Goal: Information Seeking & Learning: Learn about a topic

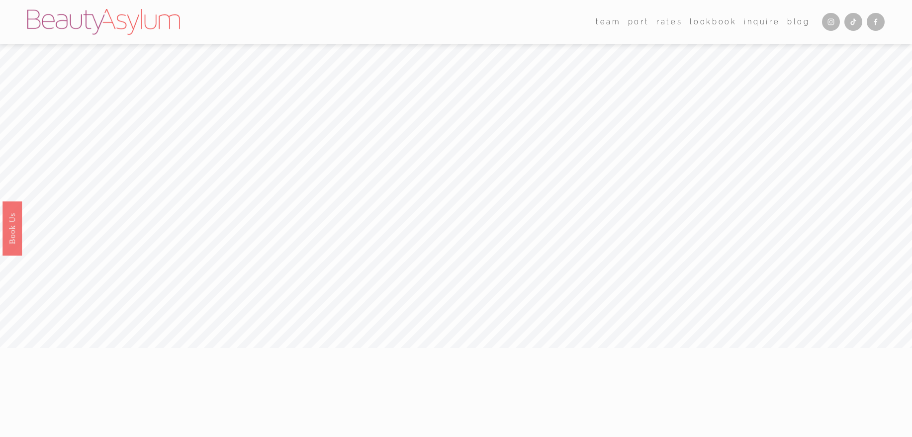
click at [662, 20] on link "Rates" at bounding box center [669, 22] width 26 height 15
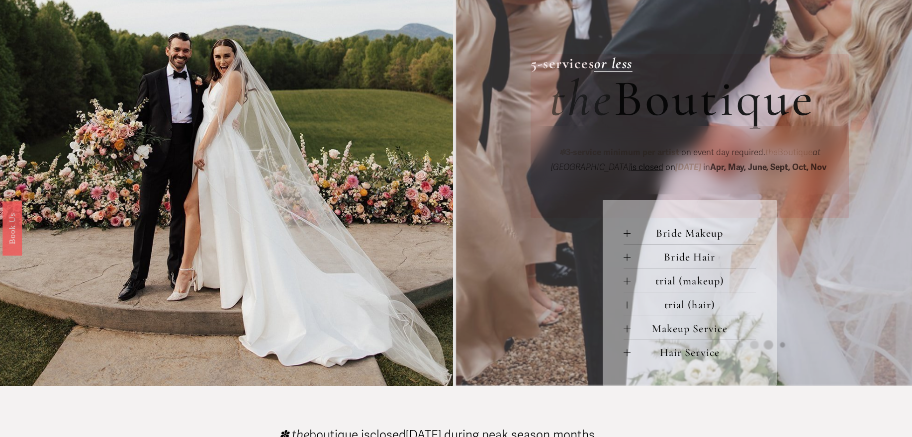
scroll to position [386, 0]
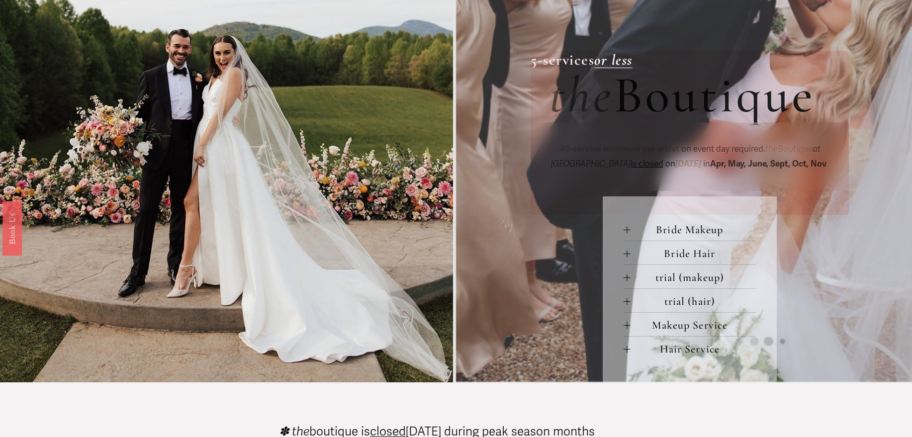
click at [694, 236] on span "Bride Makeup" at bounding box center [692, 229] width 125 height 13
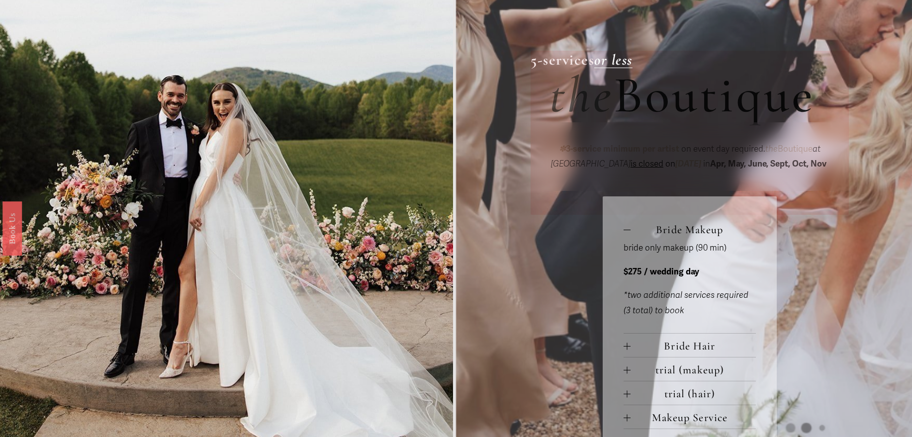
click at [694, 346] on span "Bride Hair" at bounding box center [692, 346] width 125 height 13
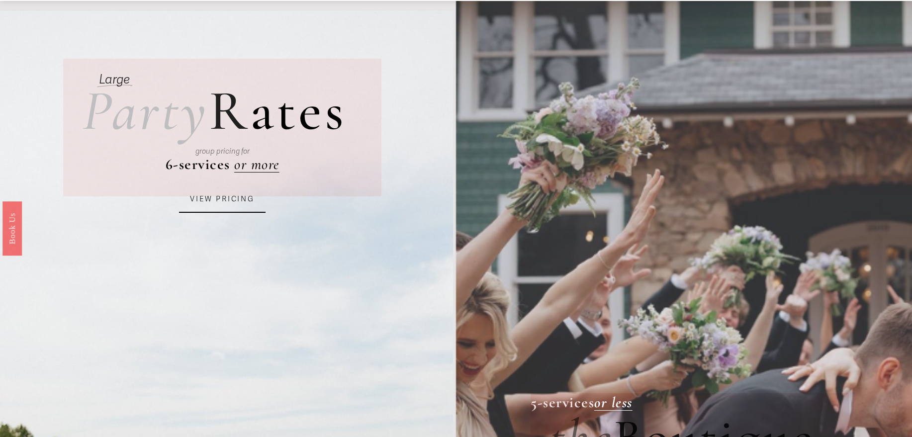
scroll to position [0, 0]
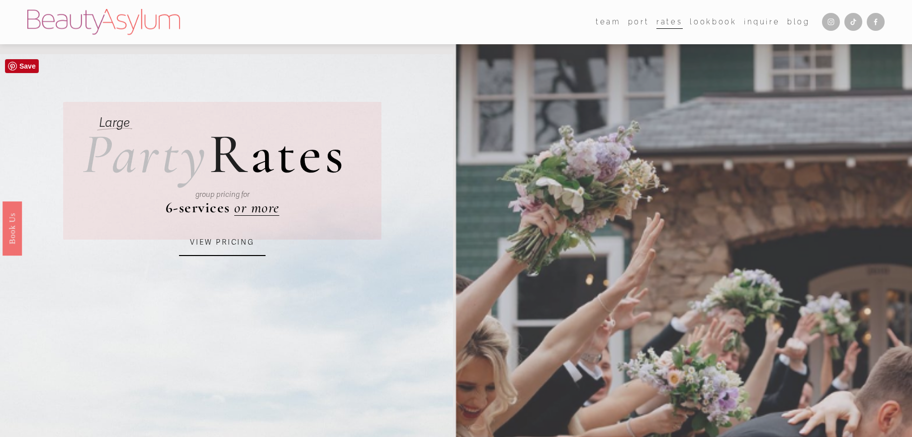
click at [255, 210] on div "group pricing for" at bounding box center [222, 194] width 246 height 42
click at [248, 240] on link "VIEW PRICING" at bounding box center [222, 242] width 87 height 27
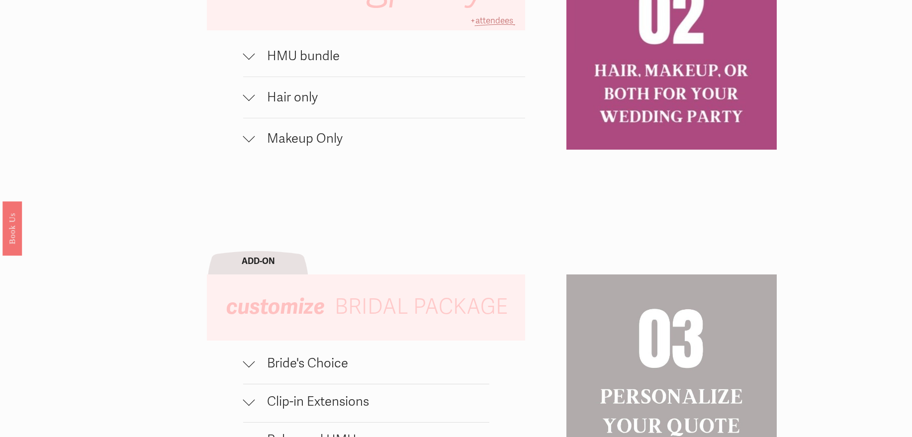
scroll to position [824, 0]
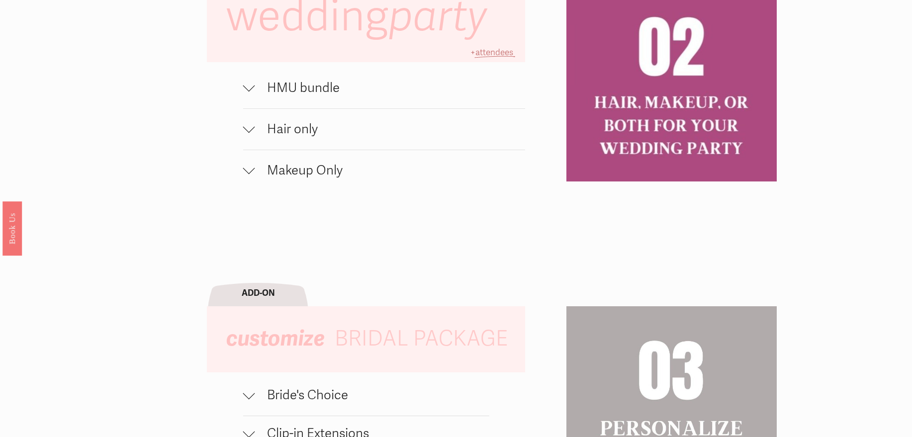
click at [244, 101] on button "HMU bundle" at bounding box center [384, 88] width 282 height 41
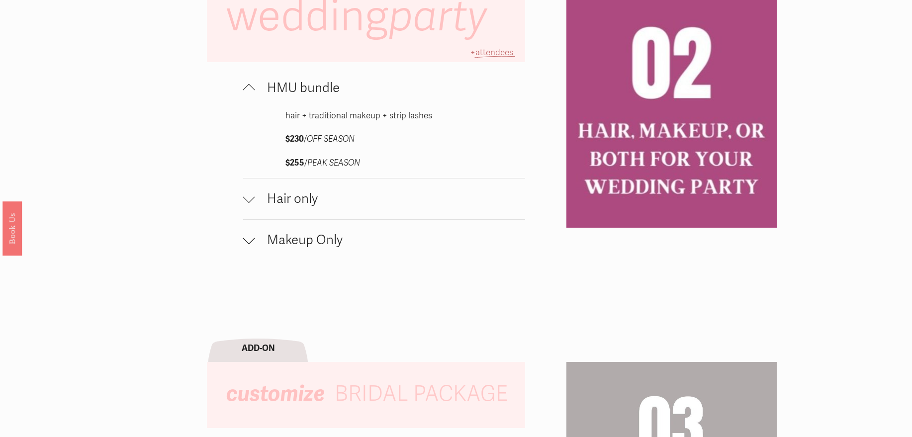
click at [244, 101] on button "HMU bundle" at bounding box center [384, 88] width 282 height 41
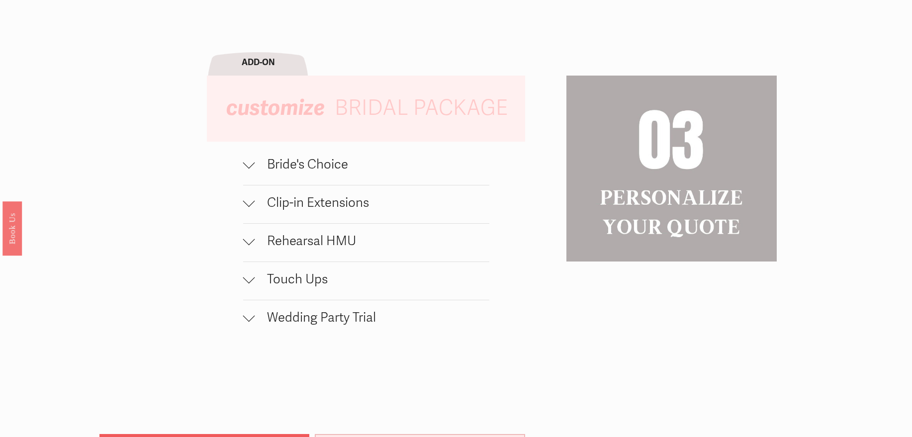
scroll to position [1044, 0]
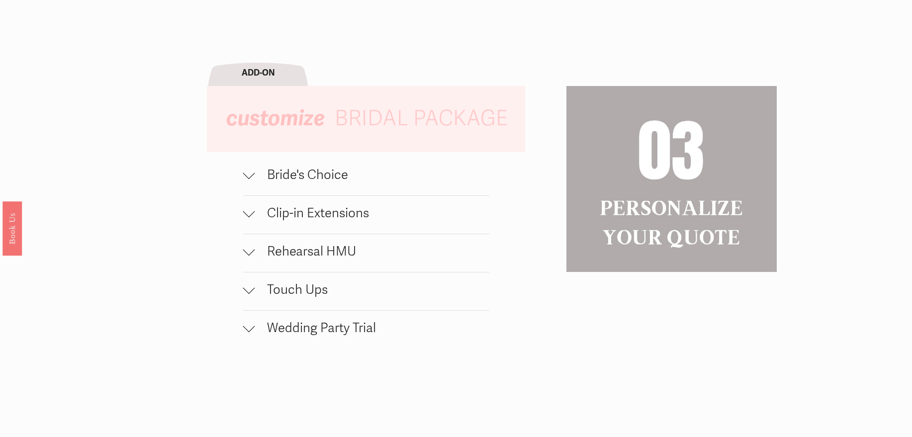
click at [321, 183] on span "Bride's Choice" at bounding box center [372, 175] width 234 height 16
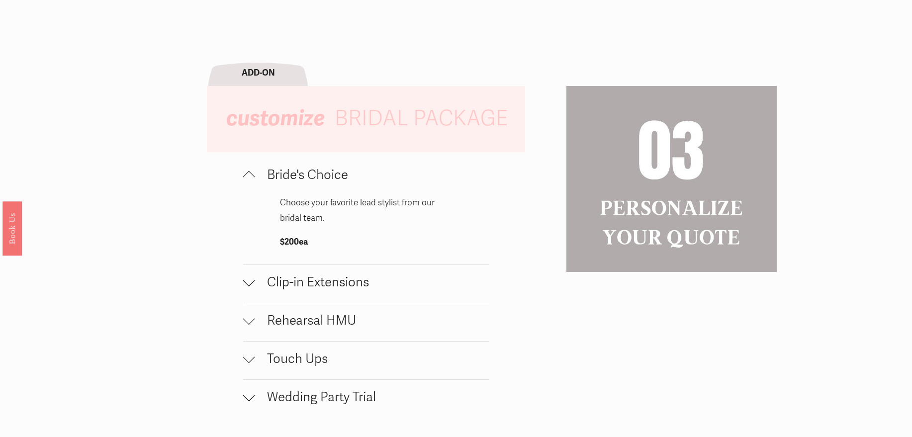
click at [321, 183] on span "Bride's Choice" at bounding box center [372, 175] width 234 height 16
